Goal: Feedback & Contribution: Contribute content

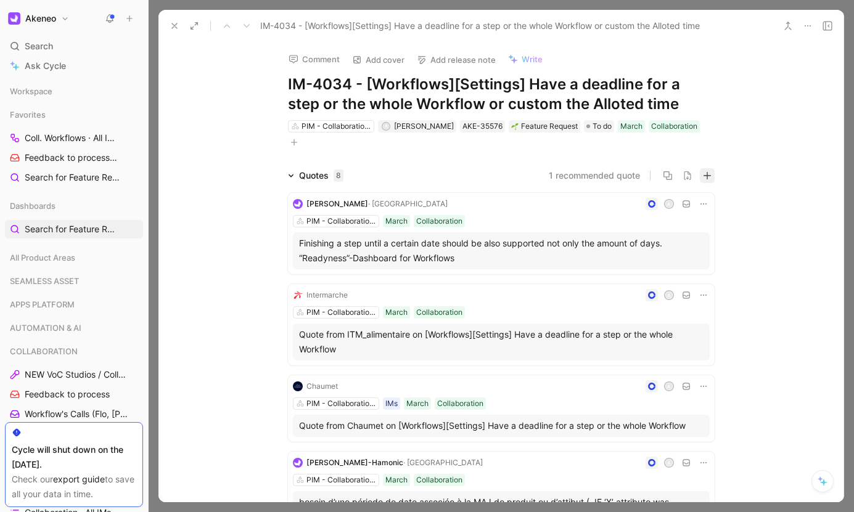
click at [704, 178] on icon "button" at bounding box center [707, 175] width 9 height 9
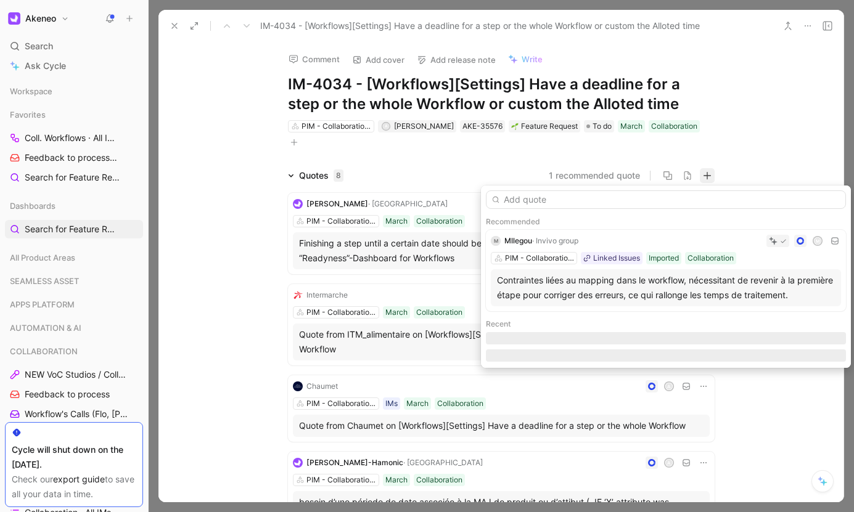
click at [660, 196] on input "text" at bounding box center [666, 199] width 360 height 18
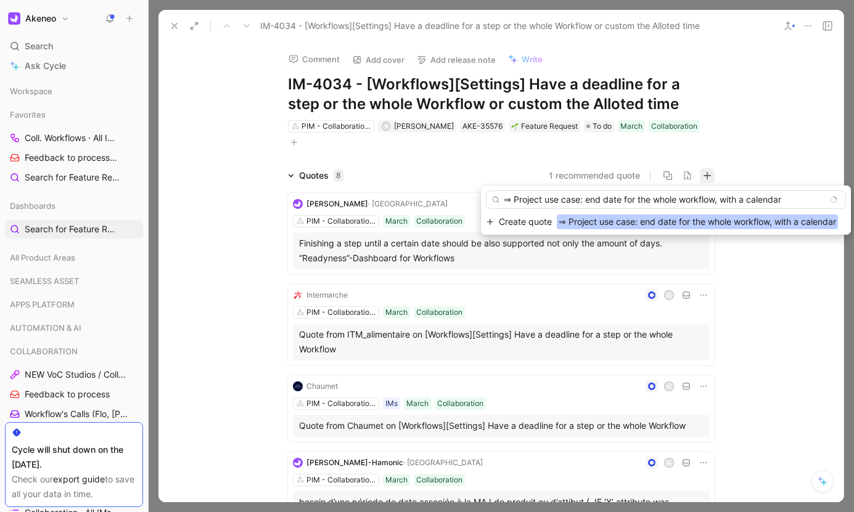
drag, startPoint x: 514, startPoint y: 199, endPoint x: 569, endPoint y: 219, distance: 59.1
click at [494, 199] on div "⇒ Project use case: end date for the whole workflow, with a calendar" at bounding box center [666, 199] width 360 height 18
click at [514, 196] on input "Project use case: end date for the whole workflow, with a calendar" at bounding box center [666, 199] width 360 height 18
type input "oject use case: end date for the whole workflow, with a calendar"
click at [569, 219] on span "⇒ Project use case: end date for the whole workflow, with a calendar" at bounding box center [697, 222] width 281 height 15
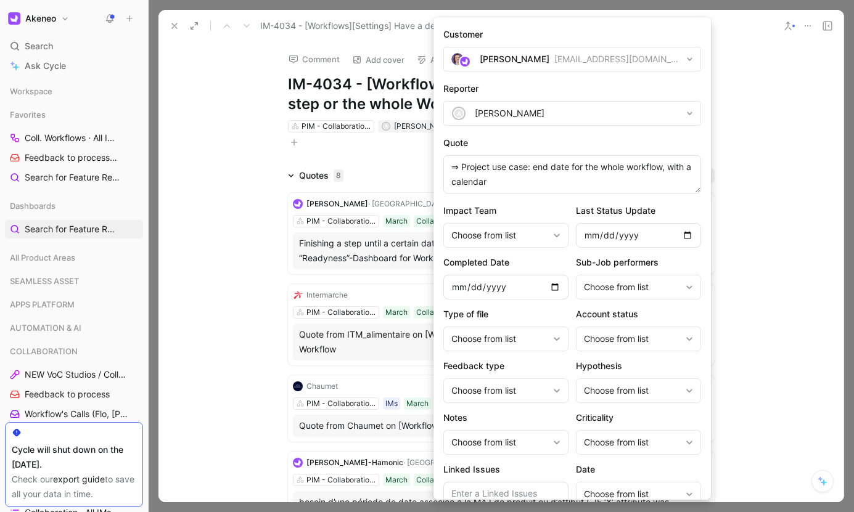
click at [522, 62] on div "[PERSON_NAME]" at bounding box center [515, 59] width 70 height 15
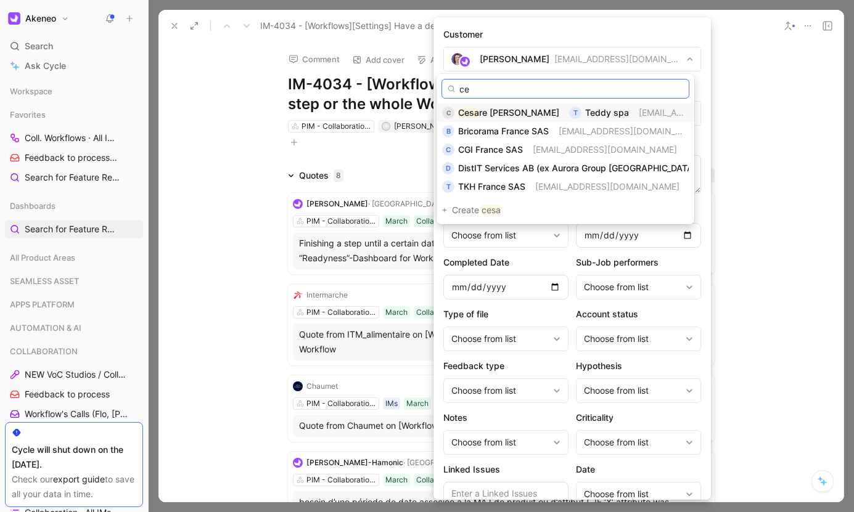
type input "c"
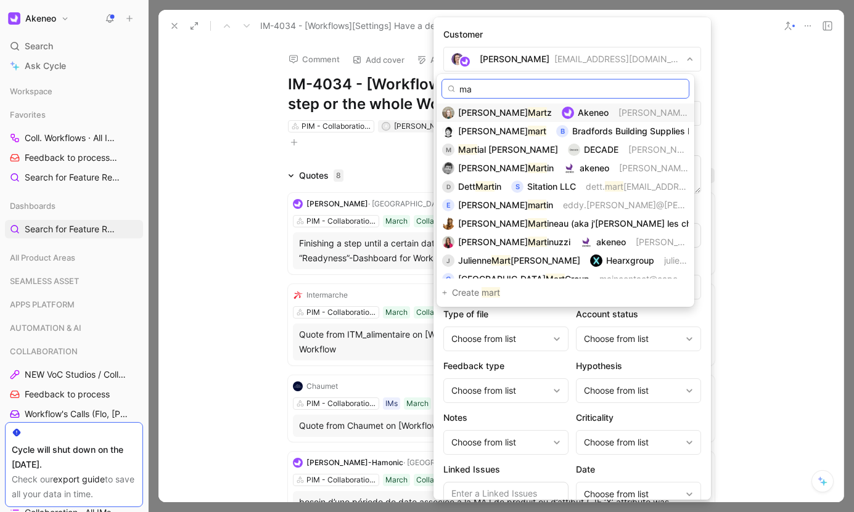
type input "m"
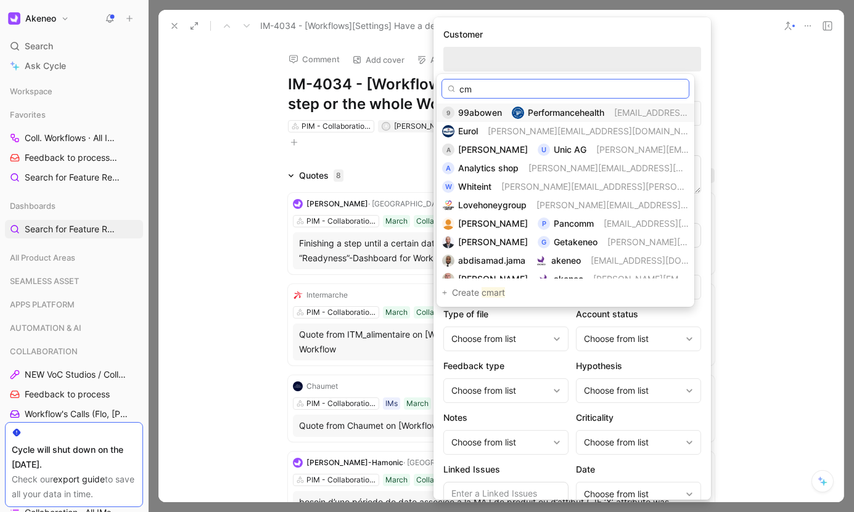
type input "c"
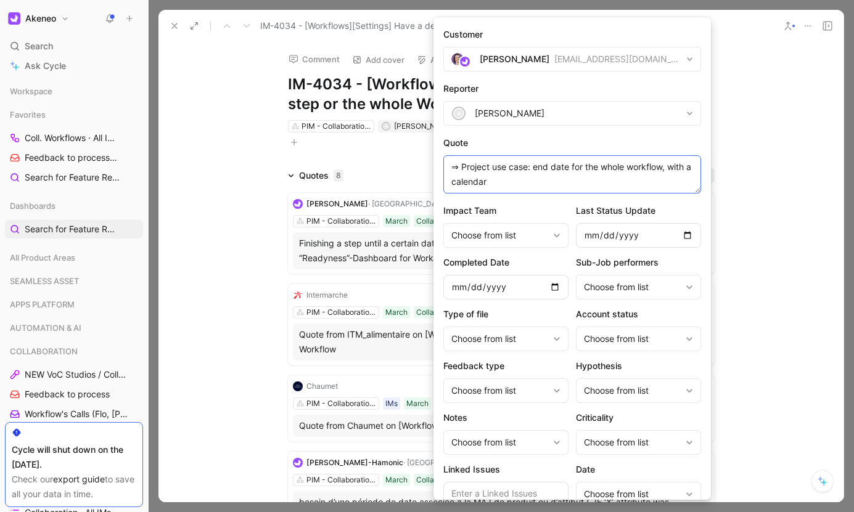
click at [447, 168] on textarea "⇒ Project use case: end date for the whole workflow, with a calendar" at bounding box center [572, 174] width 258 height 38
paste textarea "cmartineza.ext@proveedoresga.com César"
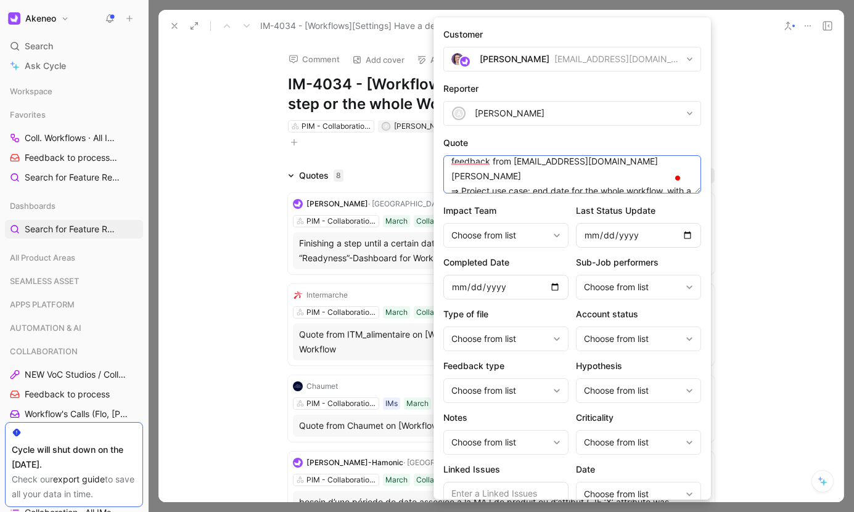
scroll to position [6, 0]
click at [472, 178] on textarea "Feedback from cmartineza.ext@proveedoresga.com César ⇒ Project use case: end da…" at bounding box center [572, 174] width 258 height 38
paste textarea "Grupo Axo (Privalia) : product owner / lead for the product catalogue, working …"
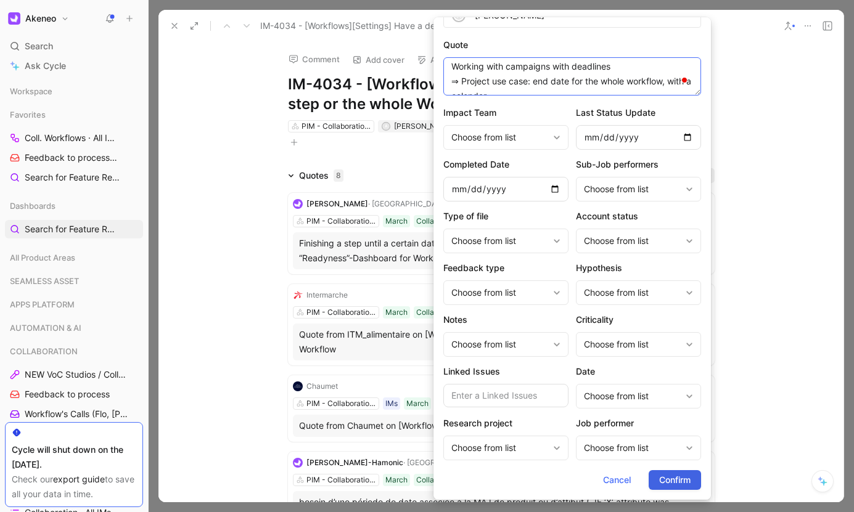
type textarea "Feedback from cmartineza.ext@proveedoresga.com César - Grupo Axo (Privalia) : p…"
click at [659, 478] on span "Confirm" at bounding box center [674, 480] width 31 height 15
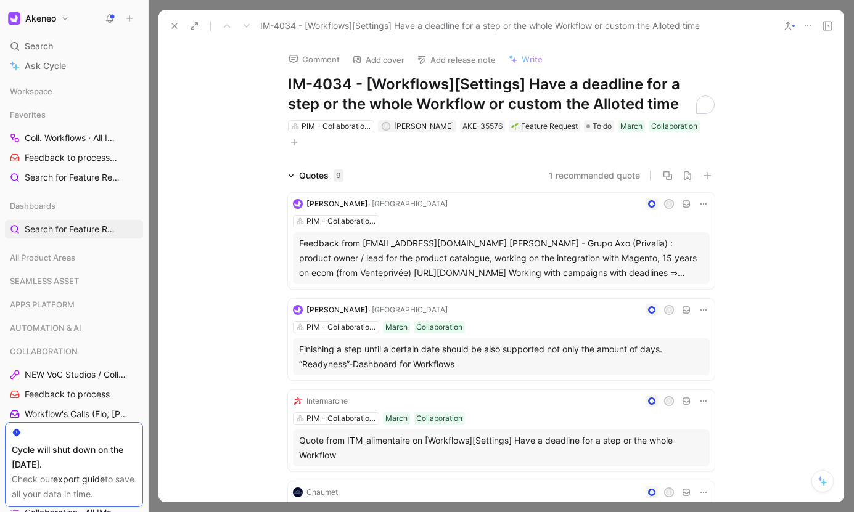
drag, startPoint x: 355, startPoint y: 84, endPoint x: 293, endPoint y: 79, distance: 61.8
click at [293, 79] on h1 "IM-4034 - [Workflows][Settings] Have a deadline for a step or the whole Workflo…" at bounding box center [501, 94] width 427 height 39
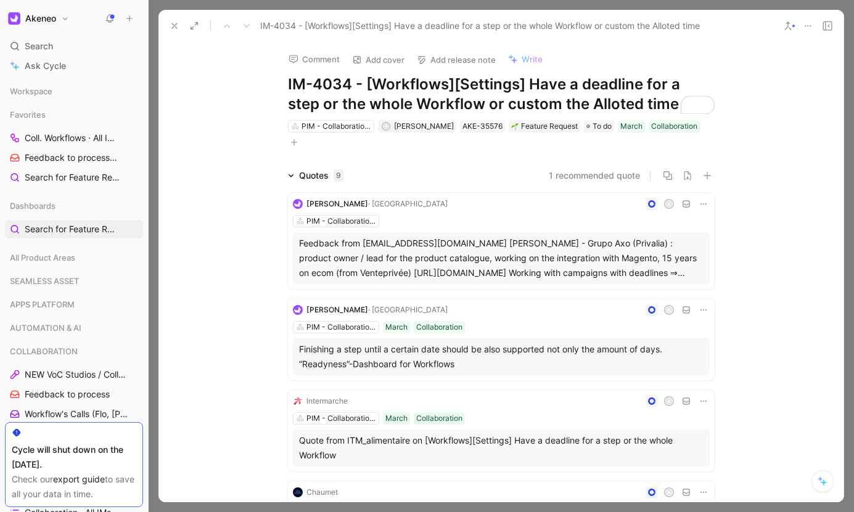
copy h1 "IM-4034 - [Workflows][Settings] Have a deadline for a step or the whole Workflo…"
click at [178, 30] on icon at bounding box center [175, 26] width 10 height 10
click at [174, 28] on icon at bounding box center [175, 26] width 10 height 10
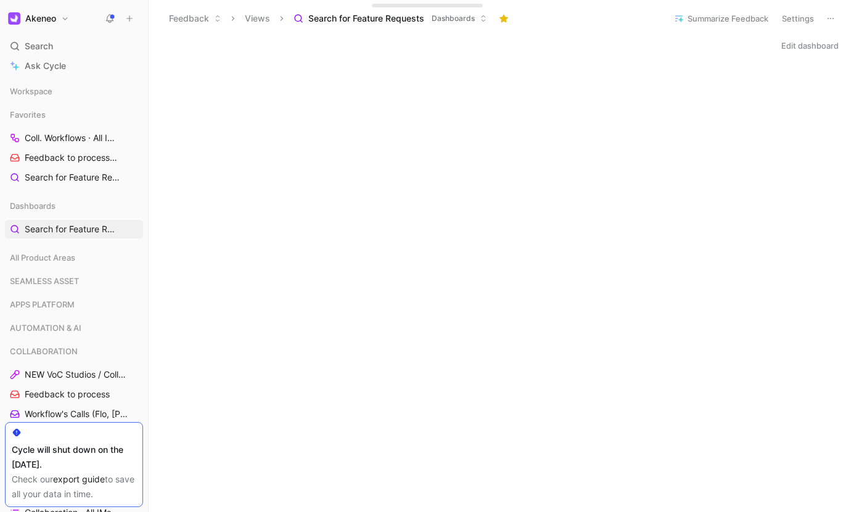
click at [133, 18] on icon at bounding box center [129, 18] width 9 height 9
click at [176, 40] on button "New request r" at bounding box center [212, 44] width 132 height 21
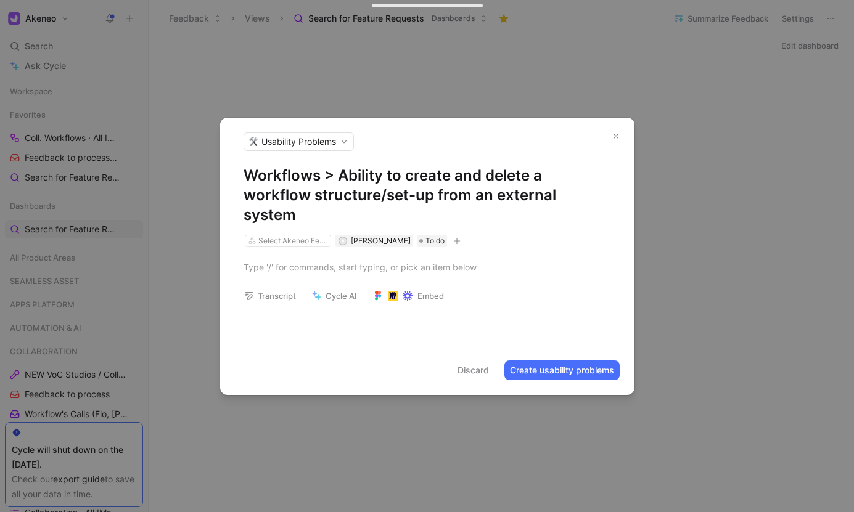
click at [251, 212] on div "Workflows > Ability to create and delete a workflow structure/set-up from an ex…" at bounding box center [427, 207] width 414 height 83
click at [258, 235] on div "Select Akeneo Feature" at bounding box center [287, 240] width 85 height 11
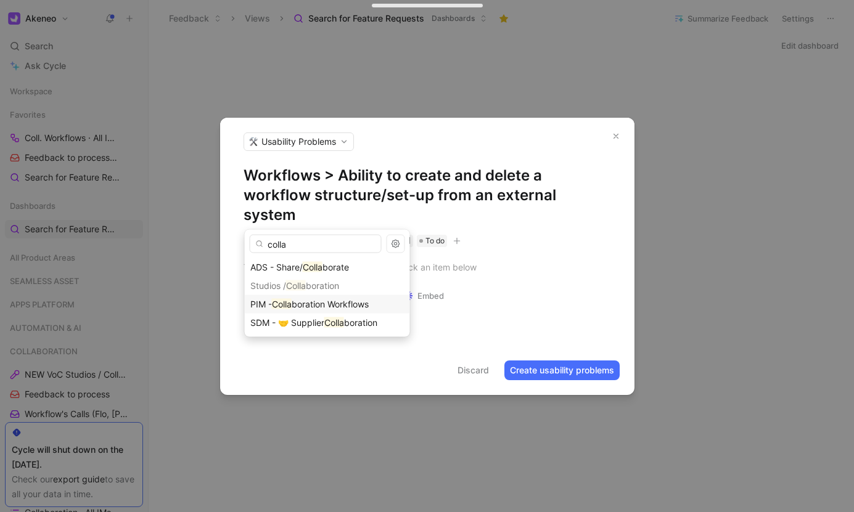
type input "colla"
click at [296, 295] on div "PIM - Colla boration Workflows" at bounding box center [327, 304] width 165 height 18
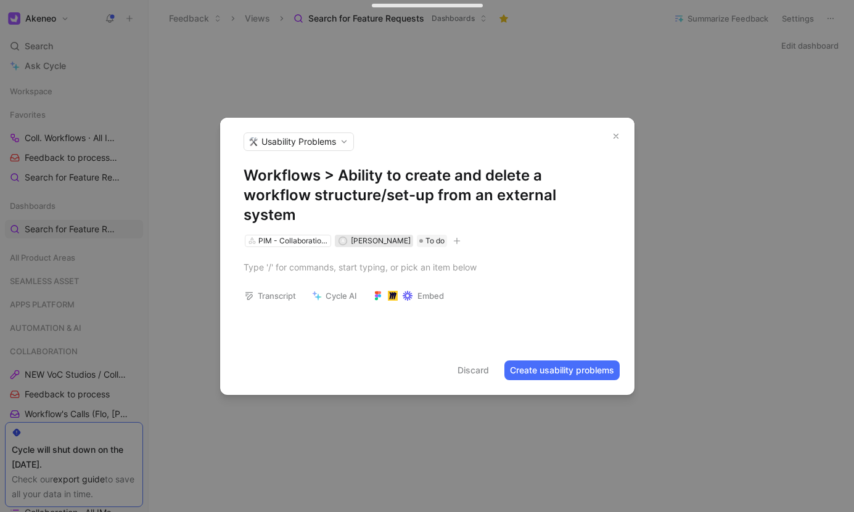
click at [369, 236] on span "[PERSON_NAME]" at bounding box center [381, 240] width 60 height 9
click at [502, 234] on div "PIM - Collaboration Workflows A Aurélie Thirouard To do" at bounding box center [427, 241] width 367 height 15
click at [417, 247] on div "To enrich screen reader interactions, please activate Accessibility in Grammarl…" at bounding box center [427, 267] width 414 height 40
click at [327, 136] on span "Usability Problems" at bounding box center [298, 142] width 75 height 12
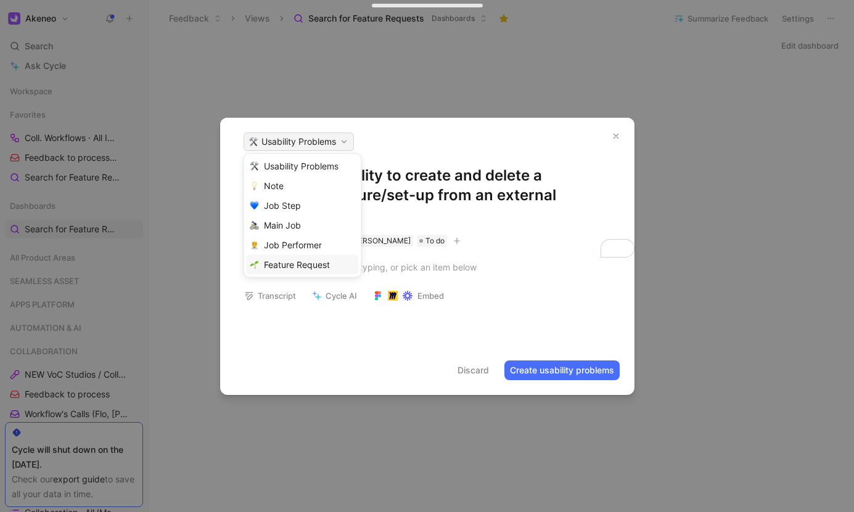
click at [293, 259] on span "Feature Request" at bounding box center [297, 265] width 66 height 12
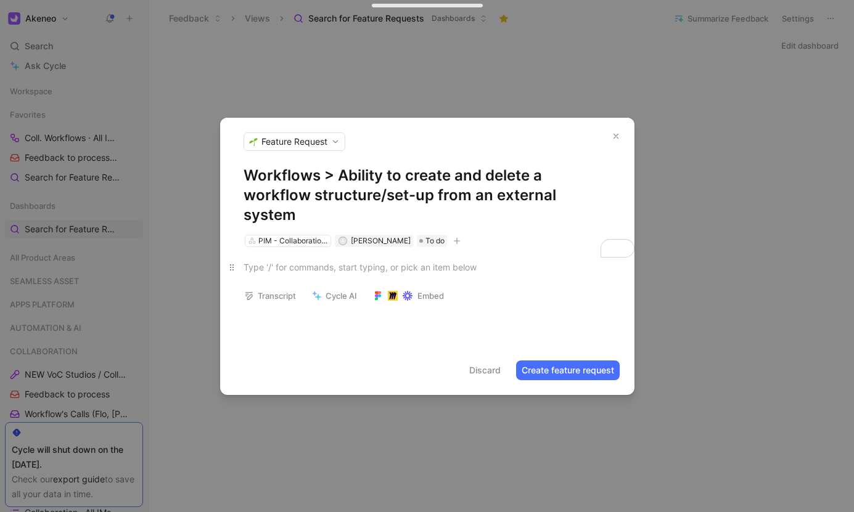
click at [295, 261] on div "To enrich screen reader interactions, please activate Accessibility in Grammarl…" at bounding box center [427, 267] width 367 height 13
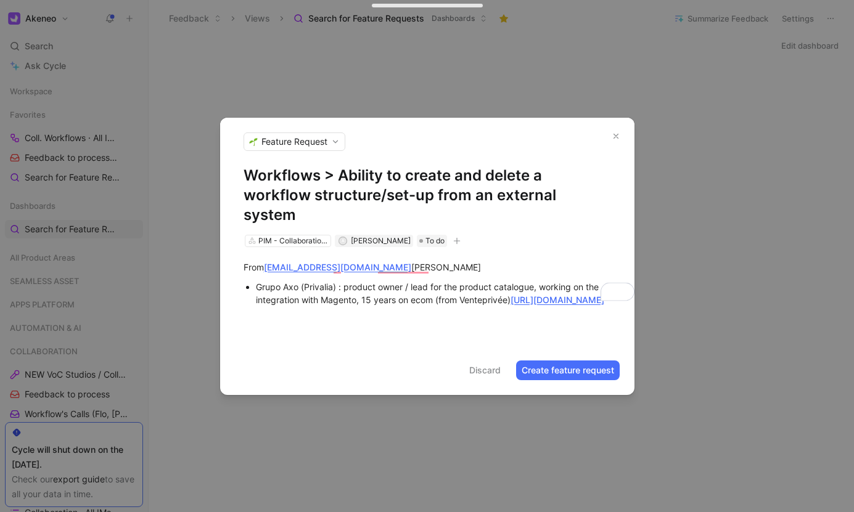
click at [459, 295] on div "Grupo Axo (Privalia) : product owner / lead for the product catalogue, working …" at bounding box center [433, 293] width 355 height 26
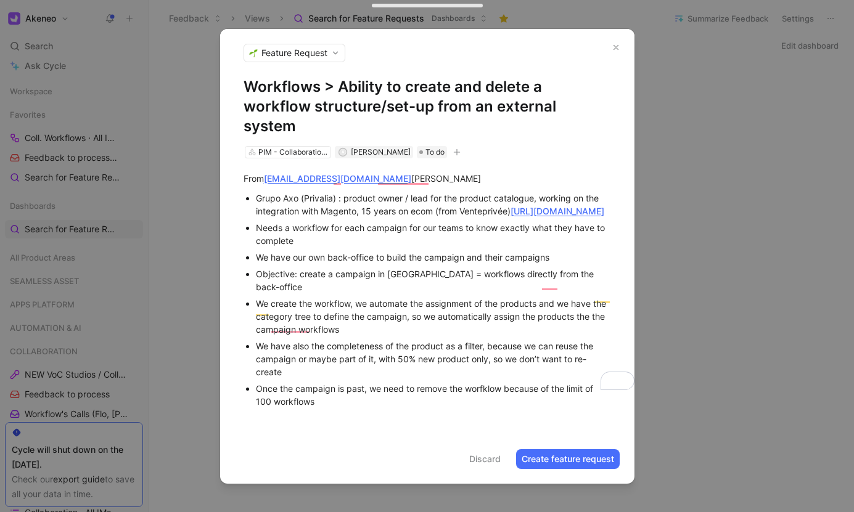
click at [544, 454] on button "Create feature request" at bounding box center [568, 459] width 104 height 20
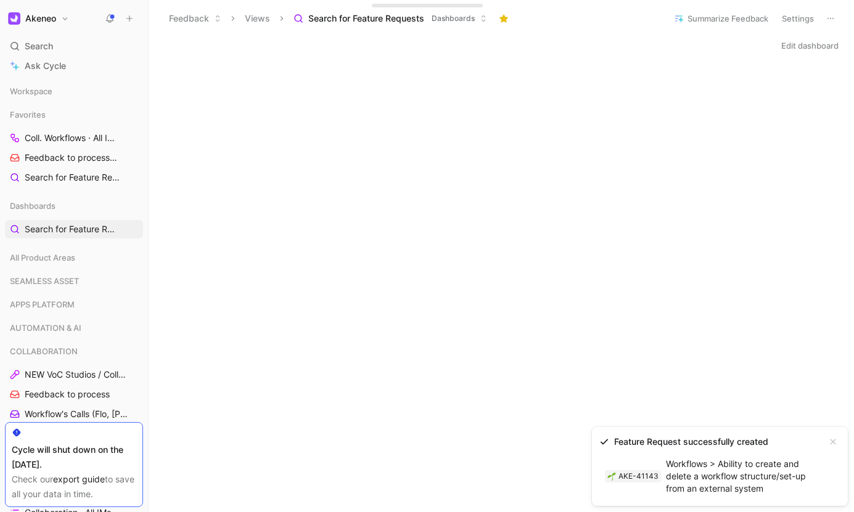
click at [663, 456] on link "AKE-41143 Workflows > Ability to create and delete a workflow structure/set-up …" at bounding box center [709, 476] width 221 height 44
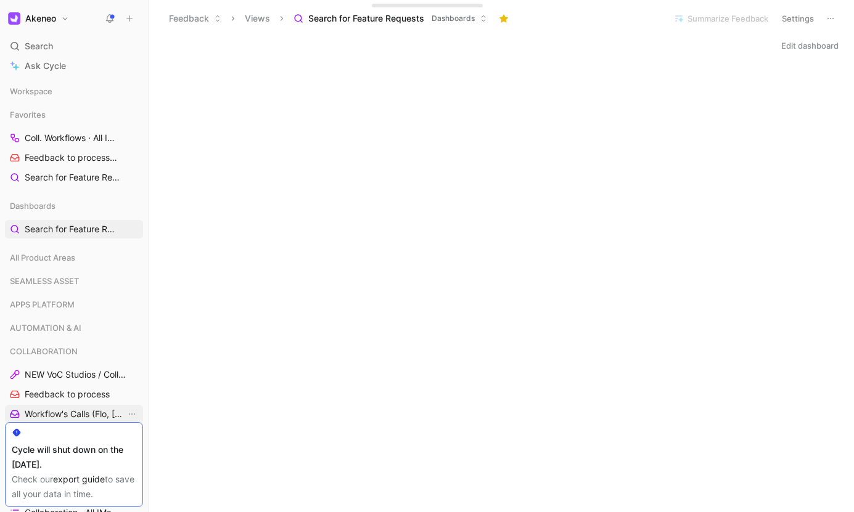
click at [81, 407] on link "Workflow's Calls (Flo, [PERSON_NAME], [PERSON_NAME])" at bounding box center [74, 414] width 138 height 18
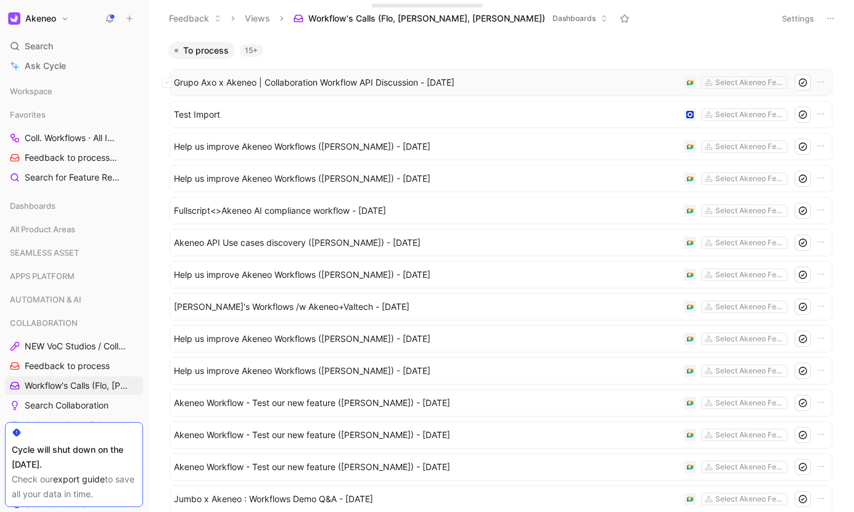
click at [353, 88] on span "Grupo Axo x Akeneo | Collaboration Workflow API Discussion - [DATE]" at bounding box center [426, 82] width 505 height 15
